Goal: Task Accomplishment & Management: Complete application form

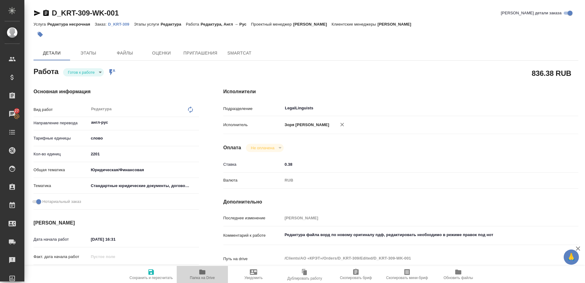
click at [208, 275] on span "Папка на Drive" at bounding box center [202, 274] width 44 height 12
click at [37, 11] on icon "button" at bounding box center [37, 12] width 7 height 7
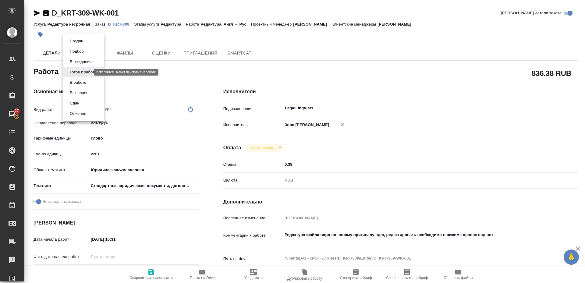
click at [88, 74] on body "🙏 .cls-1 fill:#fff; AWATERA Zoria Tatiana Клиенты Спецификации Заказы 27 Чаты T…" at bounding box center [292, 141] width 585 height 283
click at [88, 79] on li "В работе" at bounding box center [83, 82] width 41 height 10
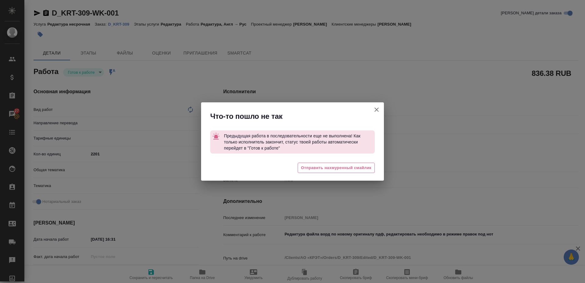
type textarea "x"
type textarea "Редактура"
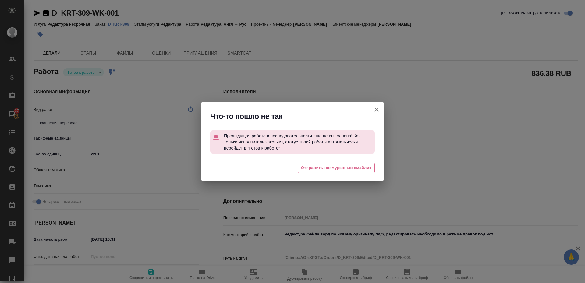
type textarea "x"
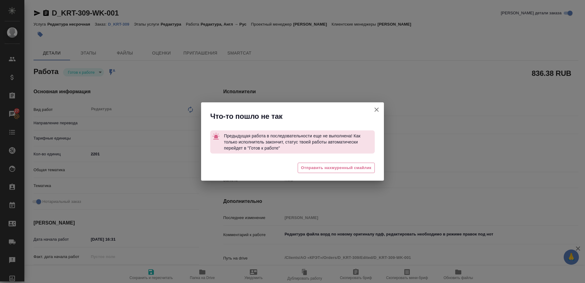
type textarea "x"
type input "англ-рус"
type input "LegalLinguists"
type textarea "x"
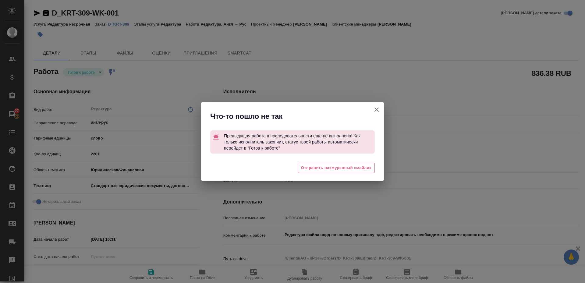
type textarea "x"
click at [327, 170] on span "Отправить нахмуренный смайлик" at bounding box center [336, 167] width 70 height 7
type textarea "x"
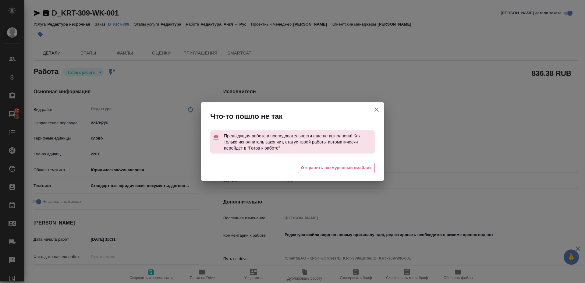
type textarea "x"
